Goal: Contribute content: Add original content to the website for others to see

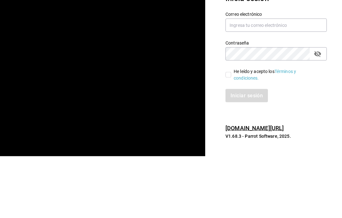
scroll to position [25, 0]
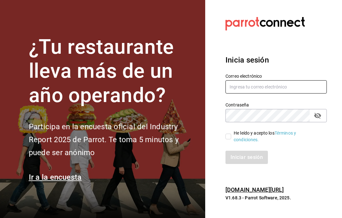
click at [263, 94] on input "text" at bounding box center [275, 86] width 101 height 13
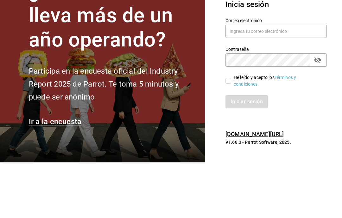
scroll to position [25, 0]
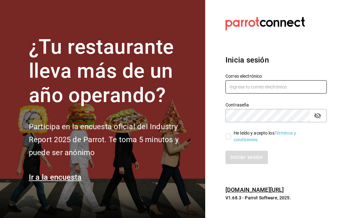
type input "gabino07@gmail.com"
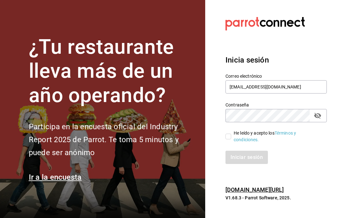
click at [224, 129] on div "He leído y acepto los Términos y condiciones." at bounding box center [272, 132] width 109 height 21
click at [242, 151] on div "Iniciar sesión" at bounding box center [275, 157] width 101 height 13
click at [225, 129] on div "He leído y acepto los Términos y condiciones." at bounding box center [272, 132] width 109 height 21
click at [226, 134] on input "He leído y acepto los Términos y condiciones." at bounding box center [228, 137] width 6 height 6
checkbox input "true"
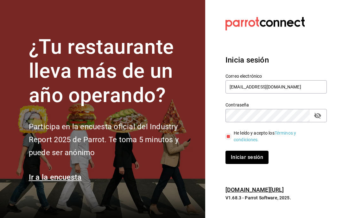
click at [240, 151] on button "Iniciar sesión" at bounding box center [246, 157] width 43 height 13
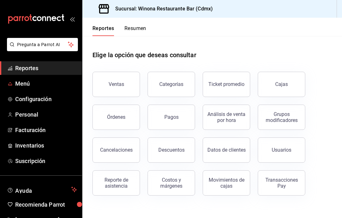
click at [23, 84] on span "Menú" at bounding box center [46, 83] width 62 height 9
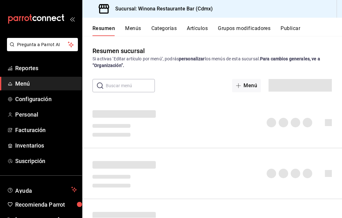
click at [203, 28] on button "Artículos" at bounding box center [197, 30] width 21 height 11
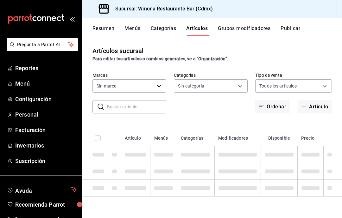
click at [320, 105] on button "Artículo" at bounding box center [314, 106] width 34 height 13
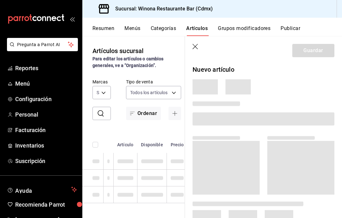
type input "908d6df4-2f26-4775-af38-303bc5da28fc"
type input "d988eb86-8b76-456a-932a-bba2e53dadab,5bf03305-0487-47d5-9649-1ba07f098c26,e7b73…"
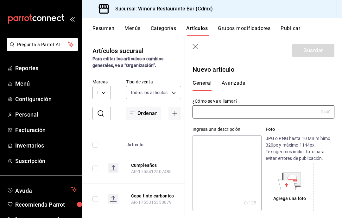
type input "AR-1755743036034"
click at [284, 114] on input "text" at bounding box center [255, 112] width 126 height 13
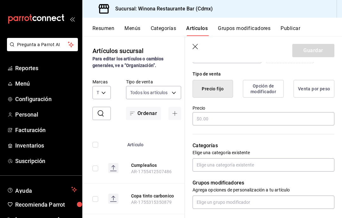
scroll to position [151, 0]
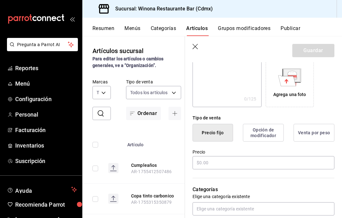
scroll to position [112, 0]
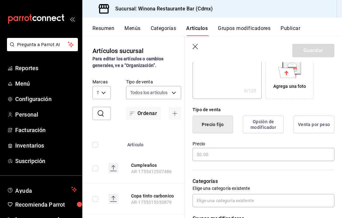
type input "Influencia mutua vol 3"
click at [261, 151] on input "text" at bounding box center [263, 154] width 142 height 13
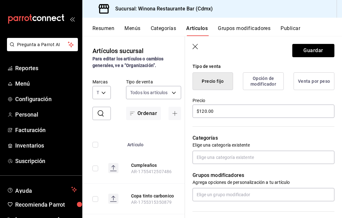
scroll to position [158, 0]
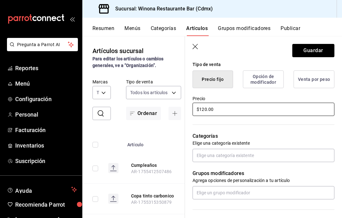
type input "$120.00"
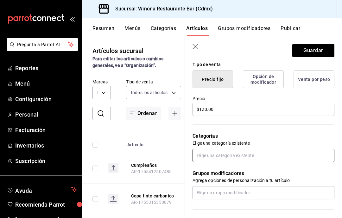
click at [296, 158] on input "text" at bounding box center [263, 155] width 142 height 13
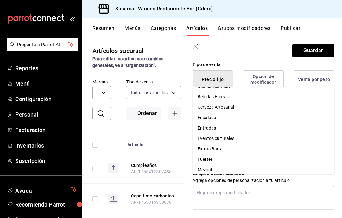
scroll to position [19, 0]
click at [248, 133] on li "Eventos culturales" at bounding box center [263, 138] width 142 height 10
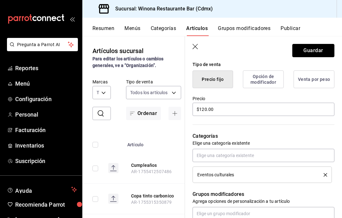
click at [321, 53] on button "Guardar" at bounding box center [313, 50] width 42 height 13
